Goal: Task Accomplishment & Management: Manage account settings

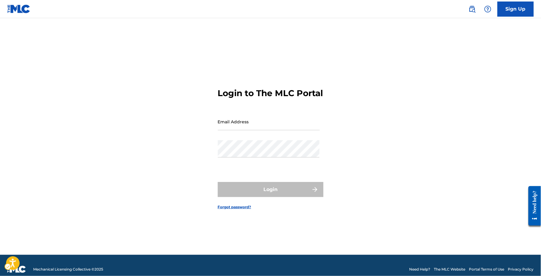
click at [333, 143] on div "Login to The MLC Portal Email Address Password Login Forgot password?" at bounding box center [270, 143] width 423 height 221
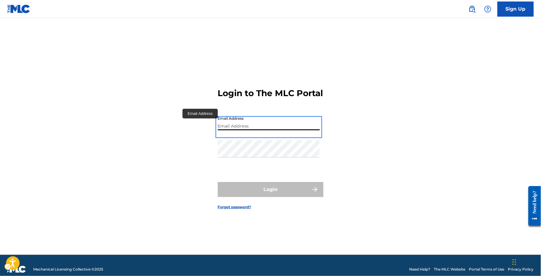
click at [232, 125] on input "Email Address" at bounding box center [269, 121] width 102 height 17
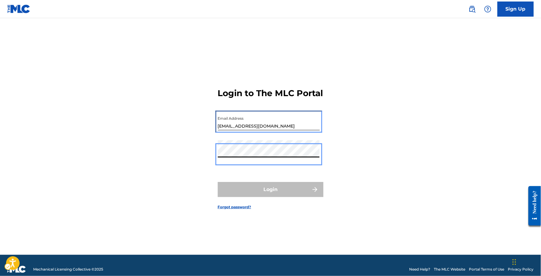
type input "[EMAIL_ADDRESS][DOMAIN_NAME]"
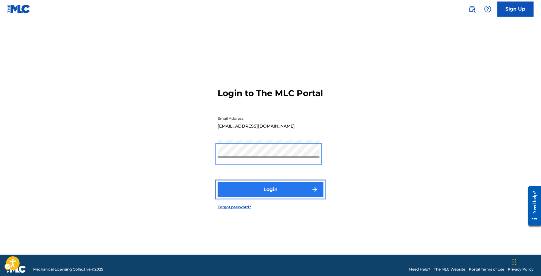
click at [258, 197] on button "Login" at bounding box center [271, 189] width 106 height 15
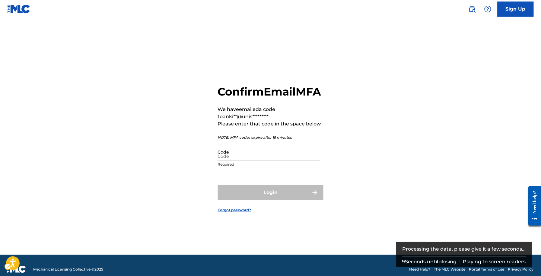
click at [500, 261] on div "Playing to screen readers" at bounding box center [494, 261] width 63 height 0
click at [491, 251] on div "Processing the data, please give it a few seconds..." at bounding box center [464, 248] width 124 height 14
click at [399, 159] on div "Confirm Email MFA We have emailed a code to anki**@unis********* Please enter t…" at bounding box center [270, 143] width 423 height 221
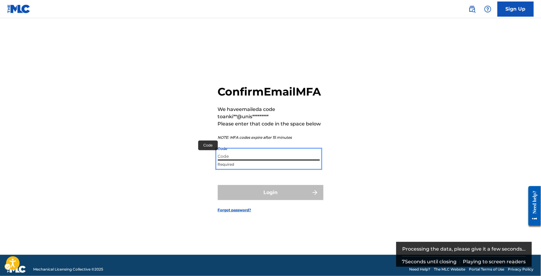
click at [274, 160] on input "Code" at bounding box center [269, 151] width 102 height 17
